Goal: Transaction & Acquisition: Purchase product/service

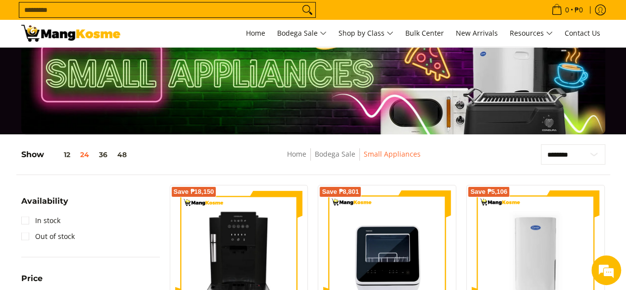
scroll to position [49, 0]
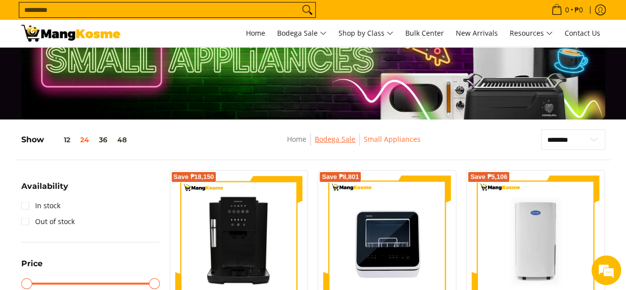
click at [330, 140] on link "Bodega Sale" at bounding box center [335, 138] width 41 height 9
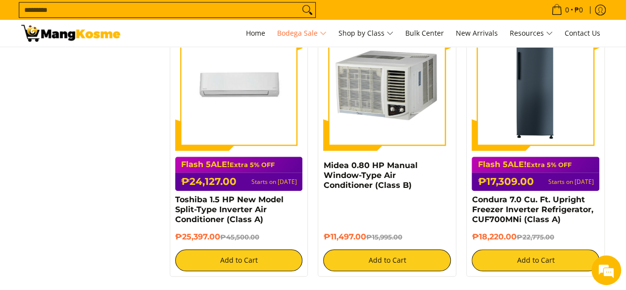
scroll to position [2276, 0]
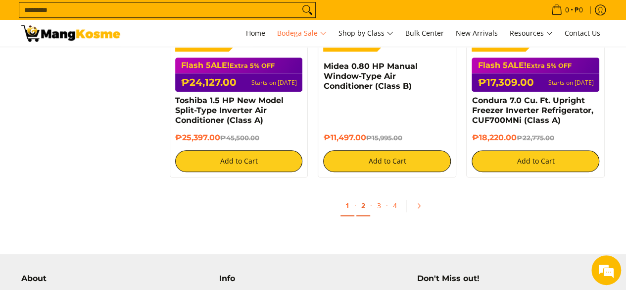
click at [363, 208] on link "2" at bounding box center [363, 205] width 14 height 20
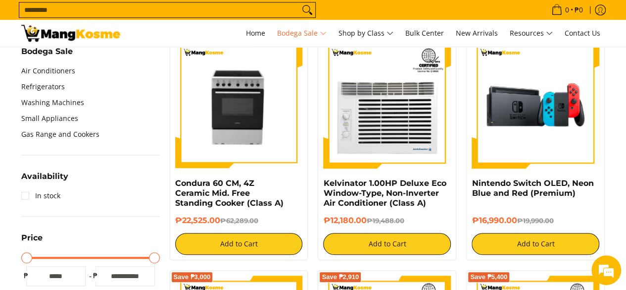
scroll to position [99, 0]
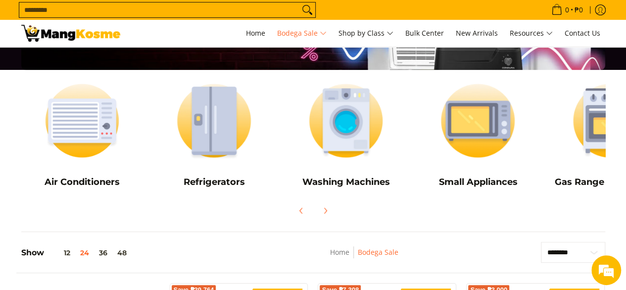
click at [232, 15] on input "Search..." at bounding box center [159, 9] width 280 height 15
click at [332, 133] on img at bounding box center [346, 121] width 122 height 92
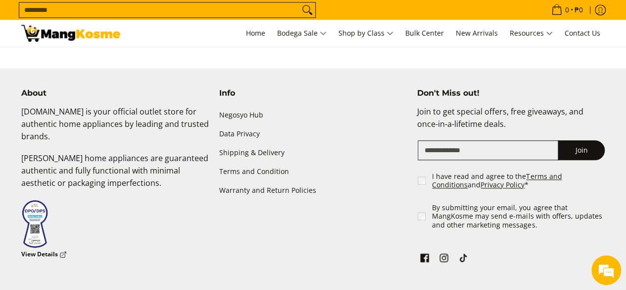
scroll to position [2128, 0]
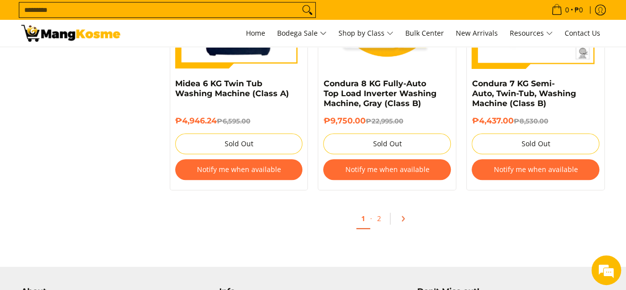
click at [406, 218] on link "Pagination" at bounding box center [406, 218] width 24 height 17
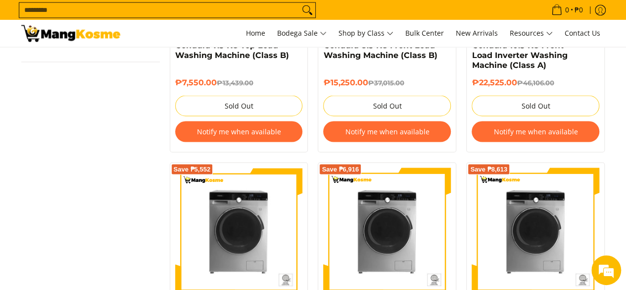
scroll to position [841, 0]
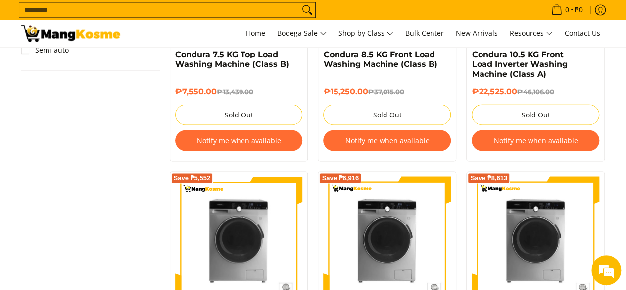
click at [225, 11] on input "Search..." at bounding box center [159, 9] width 280 height 15
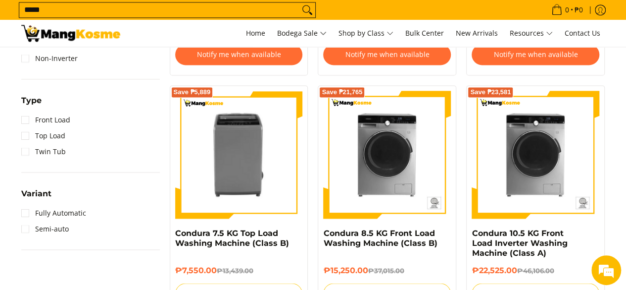
scroll to position [650, 0]
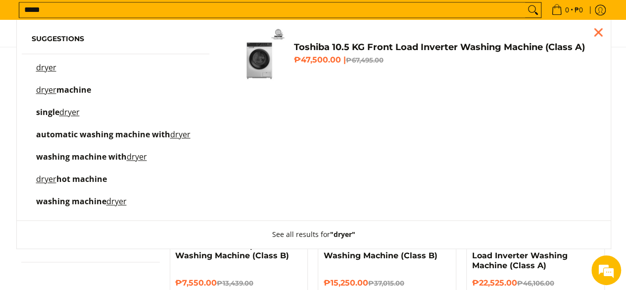
type input "*****"
click at [525, 2] on button "Search" at bounding box center [533, 9] width 16 height 15
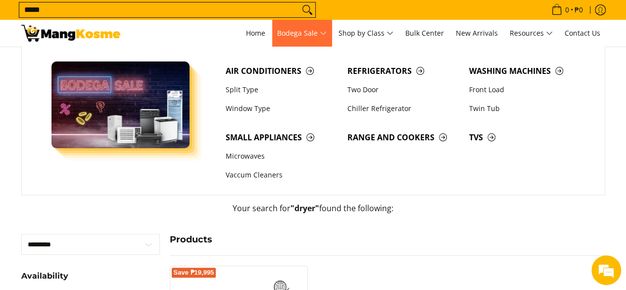
click at [291, 28] on span "Bodega Sale" at bounding box center [301, 33] width 49 height 12
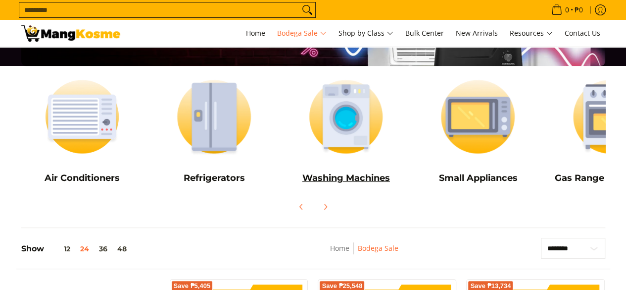
scroll to position [148, 0]
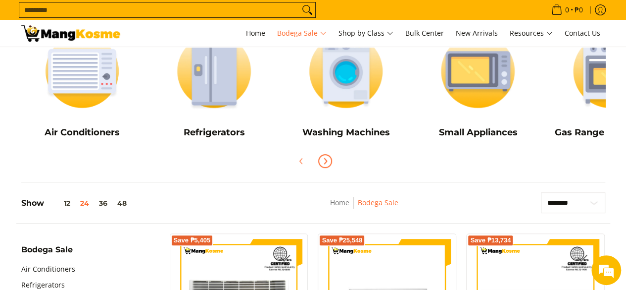
click at [323, 158] on icon "Next" at bounding box center [325, 161] width 8 height 8
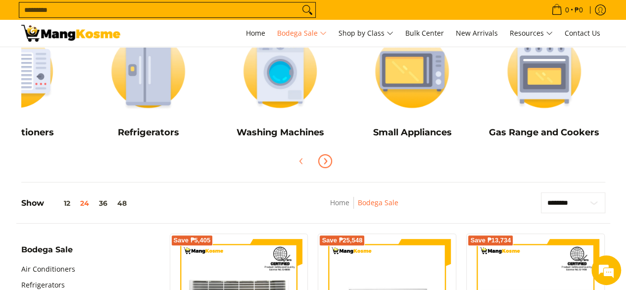
click at [323, 158] on icon "Next" at bounding box center [325, 161] width 8 height 8
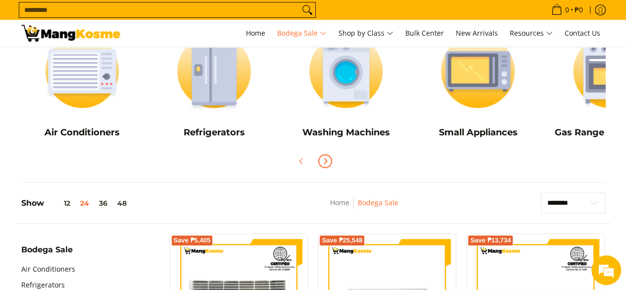
click at [323, 158] on icon "Next" at bounding box center [325, 161] width 8 height 8
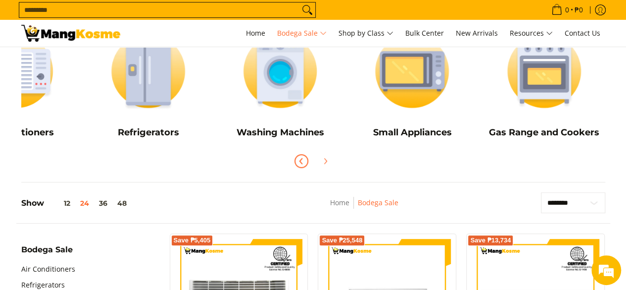
click at [300, 160] on icon "Previous" at bounding box center [300, 160] width 2 height 5
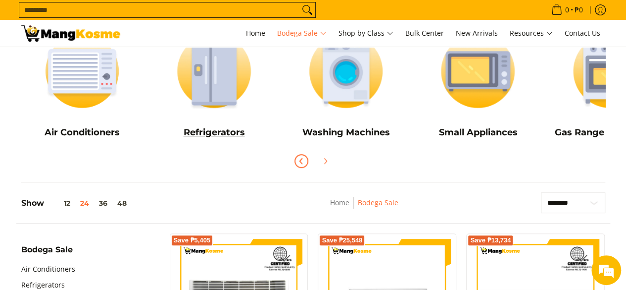
click at [215, 91] on img at bounding box center [214, 71] width 122 height 92
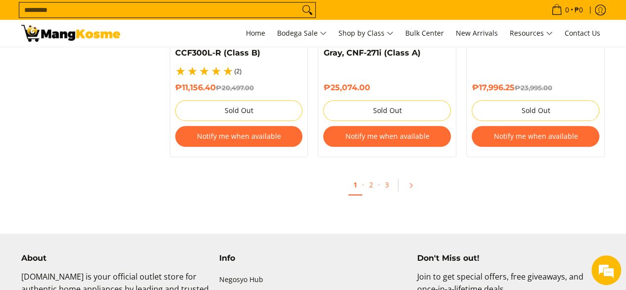
scroll to position [2277, 0]
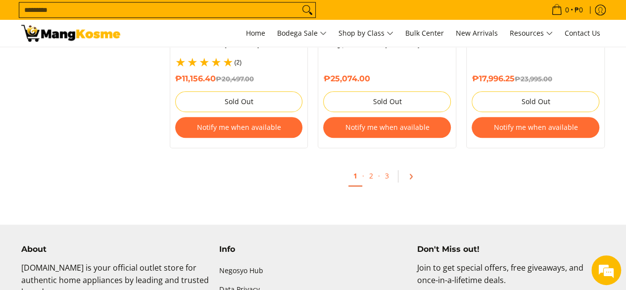
click at [406, 168] on link "Pagination" at bounding box center [414, 176] width 24 height 17
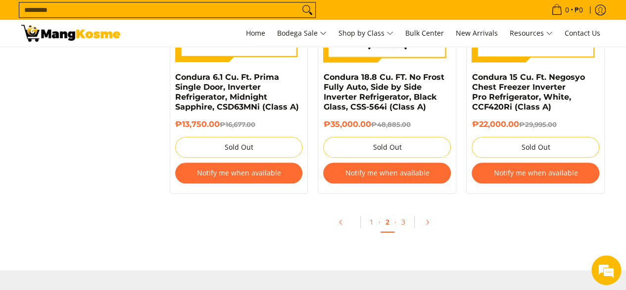
scroll to position [2201, 0]
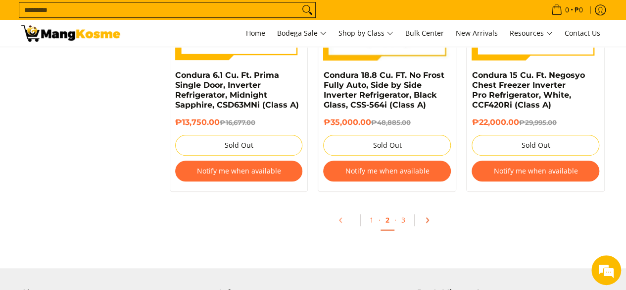
click at [429, 222] on icon "Pagination" at bounding box center [427, 219] width 7 height 7
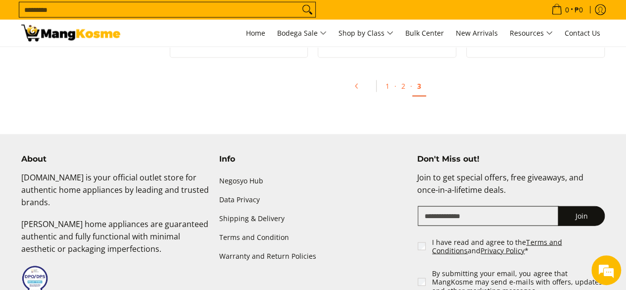
scroll to position [990, 0]
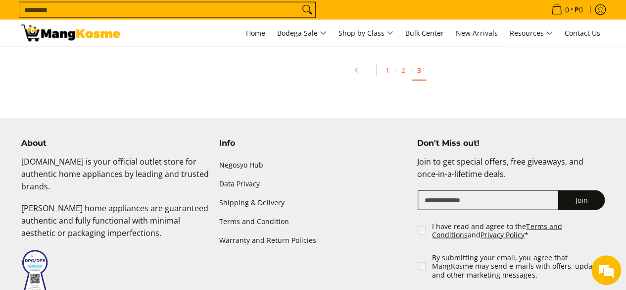
click at [379, 70] on span "Pagination" at bounding box center [376, 70] width 8 height 12
click at [387, 69] on link "1" at bounding box center [388, 70] width 14 height 20
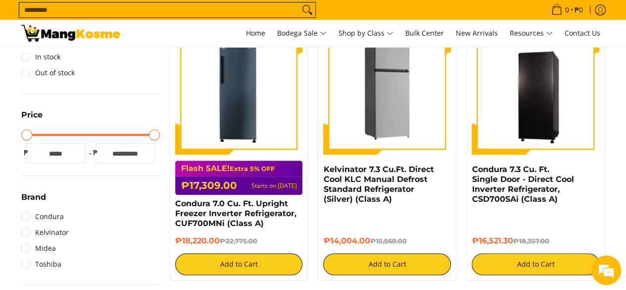
click at [394, 97] on img at bounding box center [387, 91] width 128 height 128
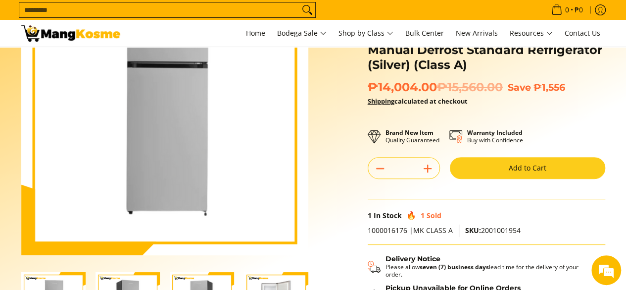
scroll to position [198, 0]
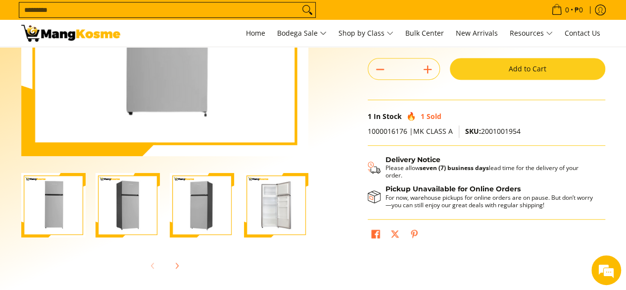
click at [44, 196] on img "Kelvinator 7.3 Cu.Ft. Direct Cool KLC Manual Defrost Standard Refrigerator (Sil…" at bounding box center [53, 205] width 64 height 64
click at [64, 197] on img "Kelvinator 7.3 Cu.Ft. Direct Cool KLC Manual Defrost Standard Refrigerator (Sil…" at bounding box center [53, 205] width 64 height 64
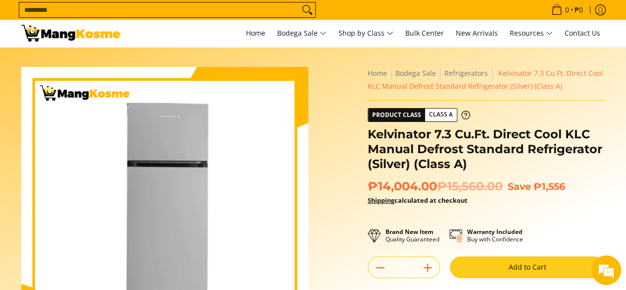
scroll to position [0, 0]
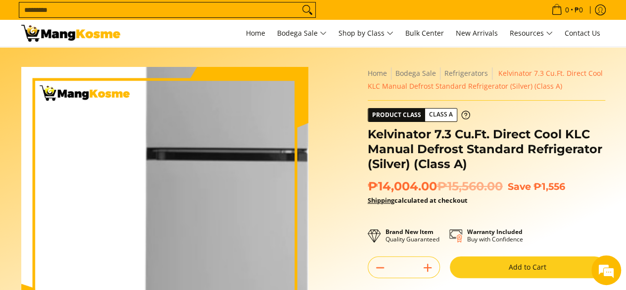
click at [136, 192] on img at bounding box center [164, 210] width 287 height 287
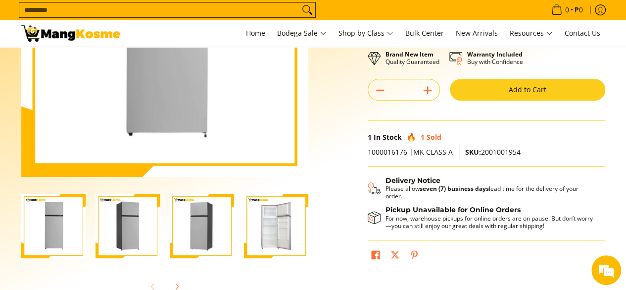
scroll to position [198, 0]
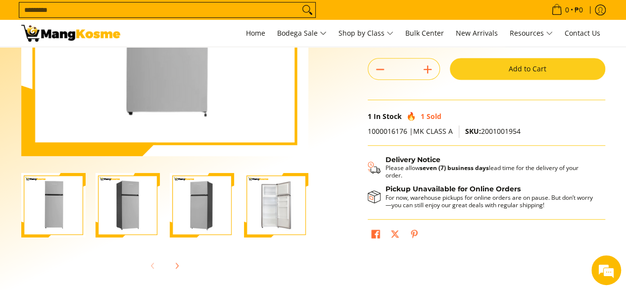
click at [271, 211] on img "Kelvinator 7.3 Cu.Ft. Direct Cool KLC Manual Defrost Standard Refrigerator (Sil…" at bounding box center [276, 205] width 64 height 64
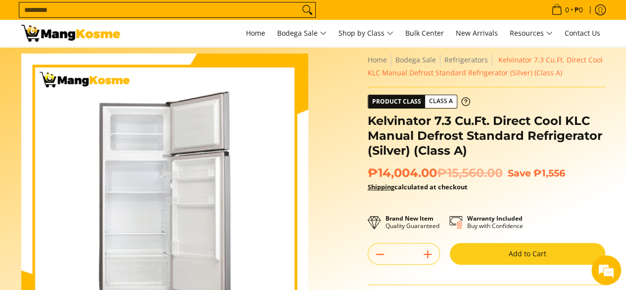
scroll to position [0, 0]
